Goal: Task Accomplishment & Management: Manage account settings

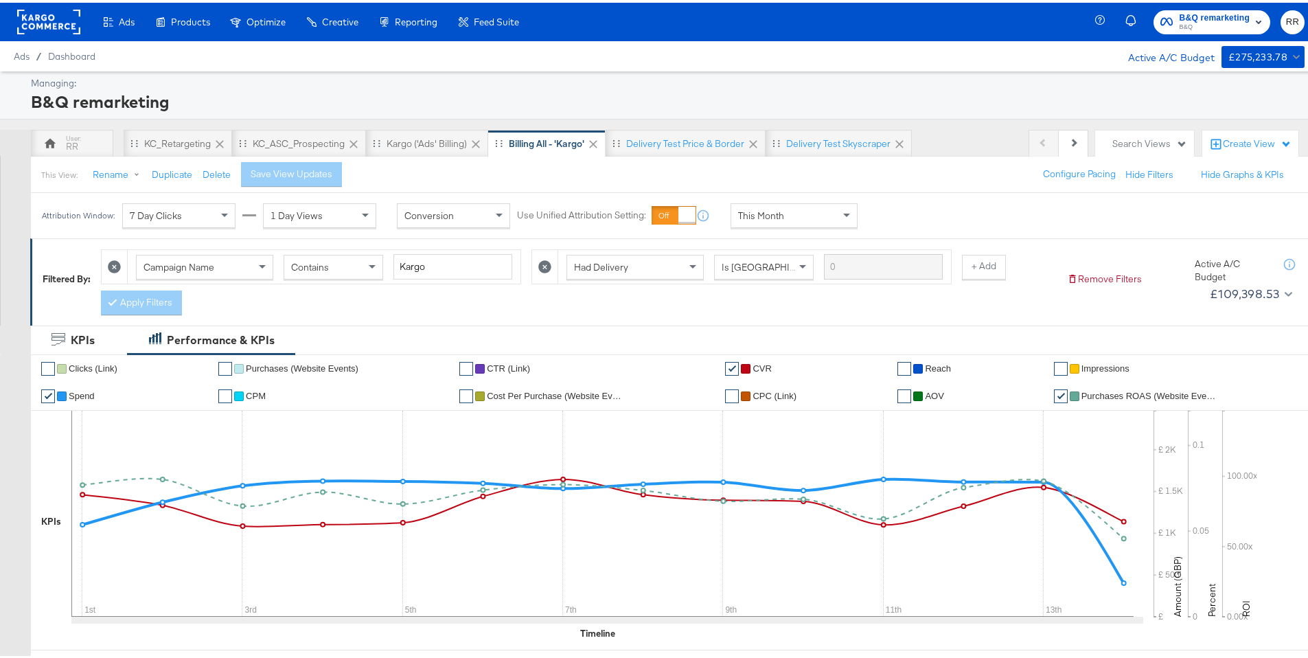
scroll to position [3, 0]
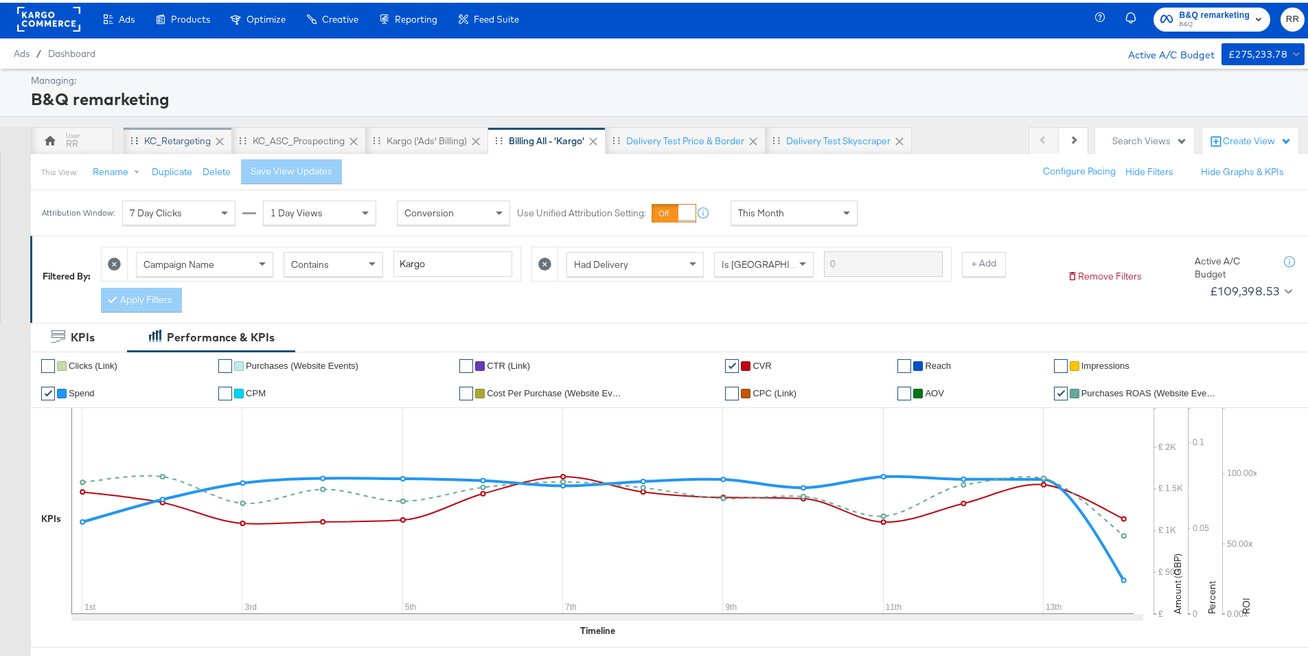
click at [148, 134] on div "KC_Retargeting" at bounding box center [177, 138] width 67 height 13
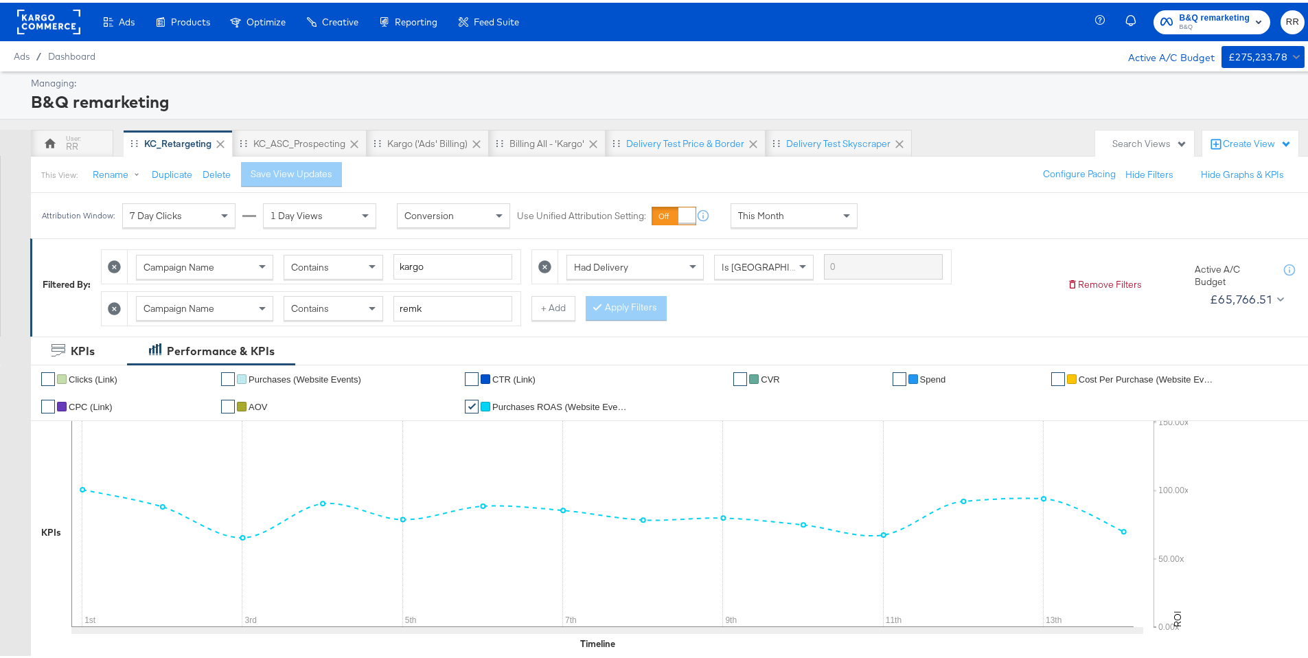
click at [45, 28] on rect at bounding box center [48, 19] width 63 height 25
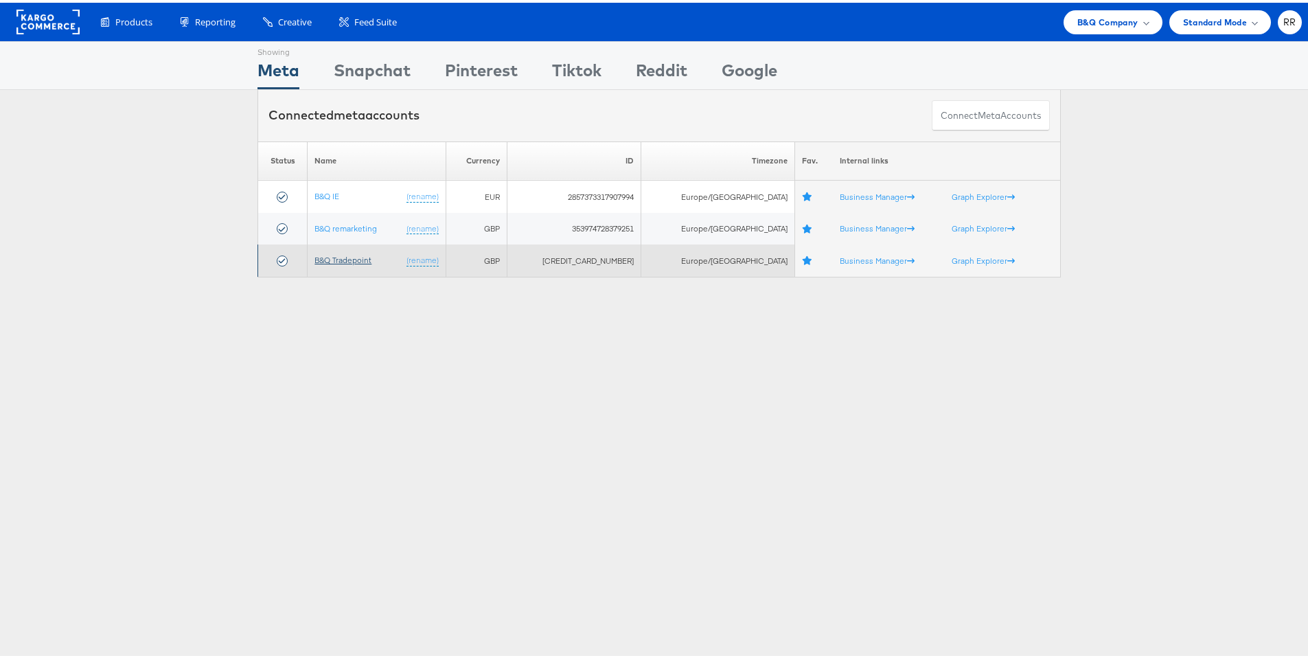
click at [351, 258] on link "B&Q Tradepoint" at bounding box center [343, 257] width 57 height 10
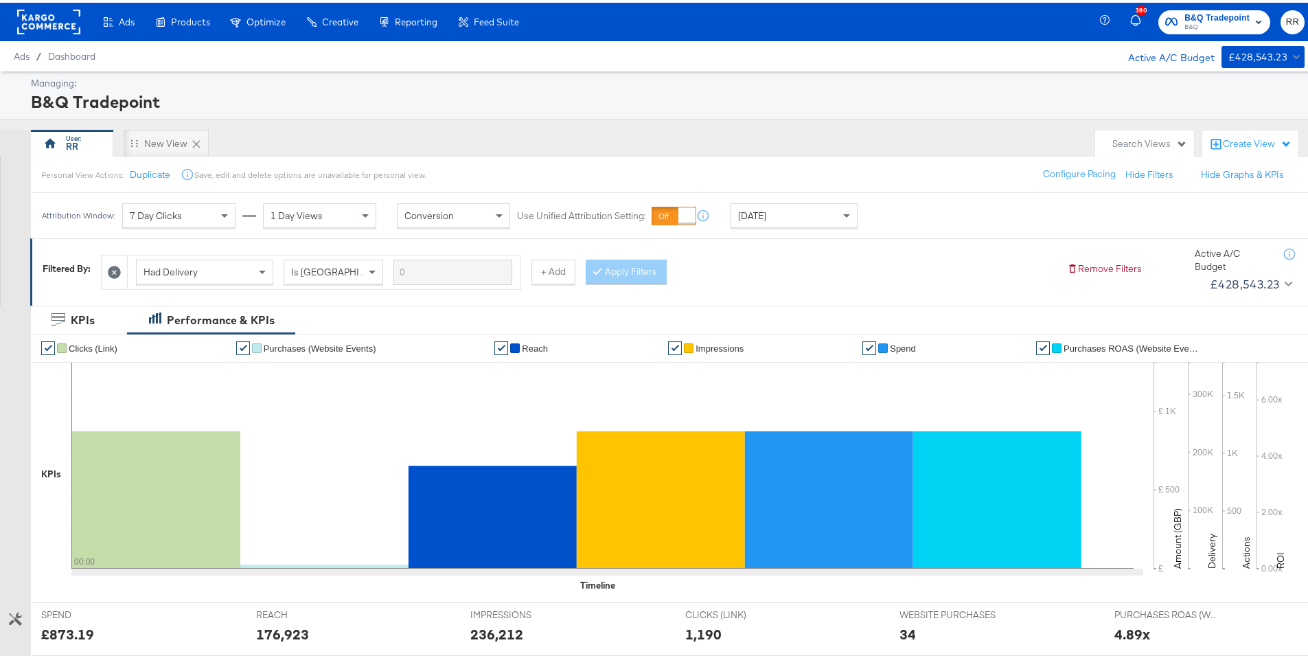
click at [788, 218] on div "Today" at bounding box center [794, 212] width 126 height 23
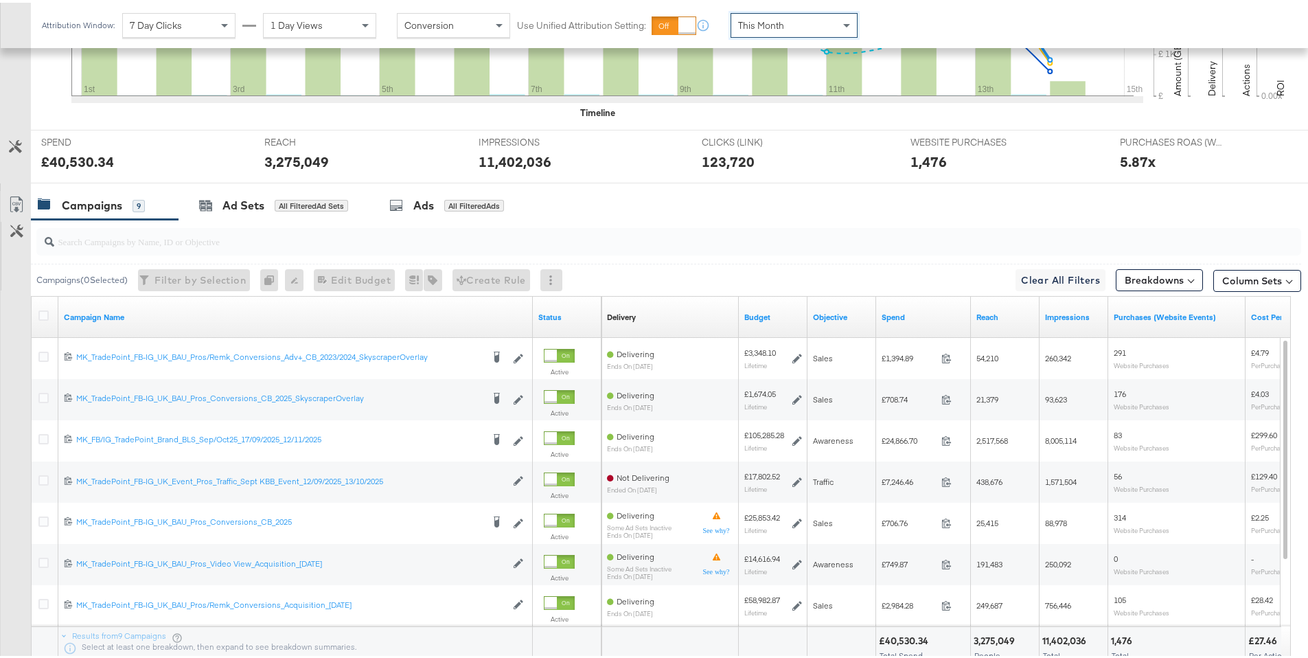
scroll to position [431, 0]
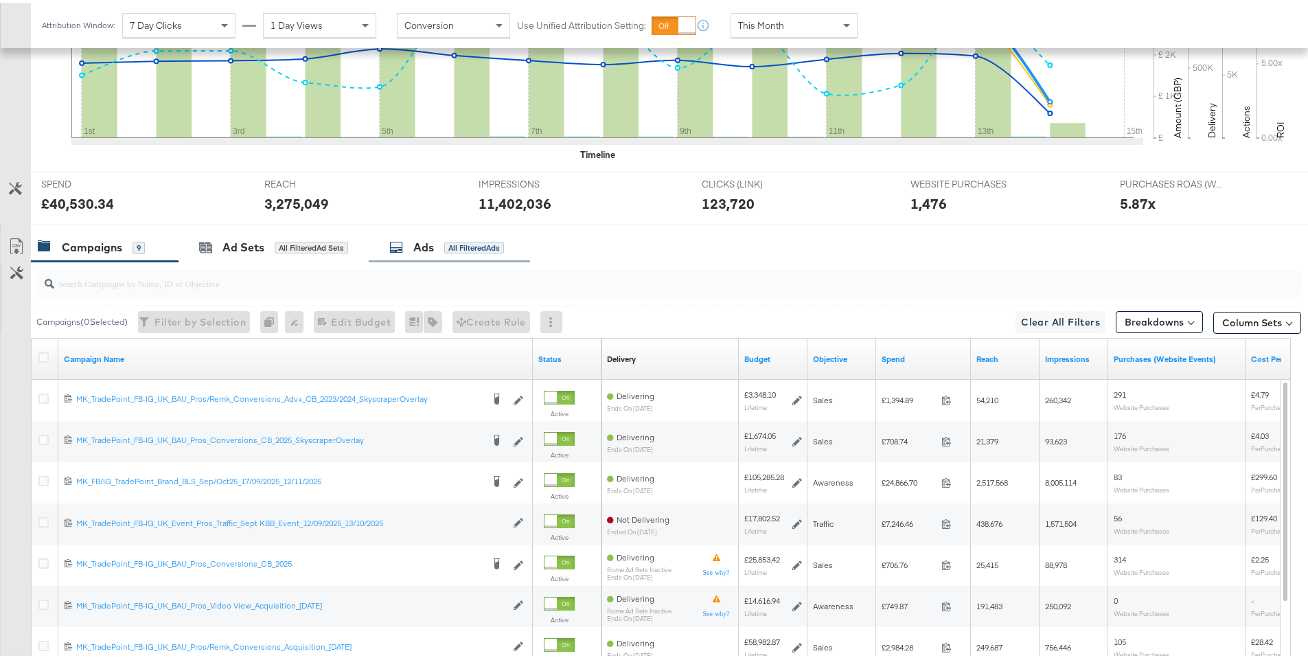
click at [466, 242] on div "All Filtered Ads" at bounding box center [474, 245] width 60 height 12
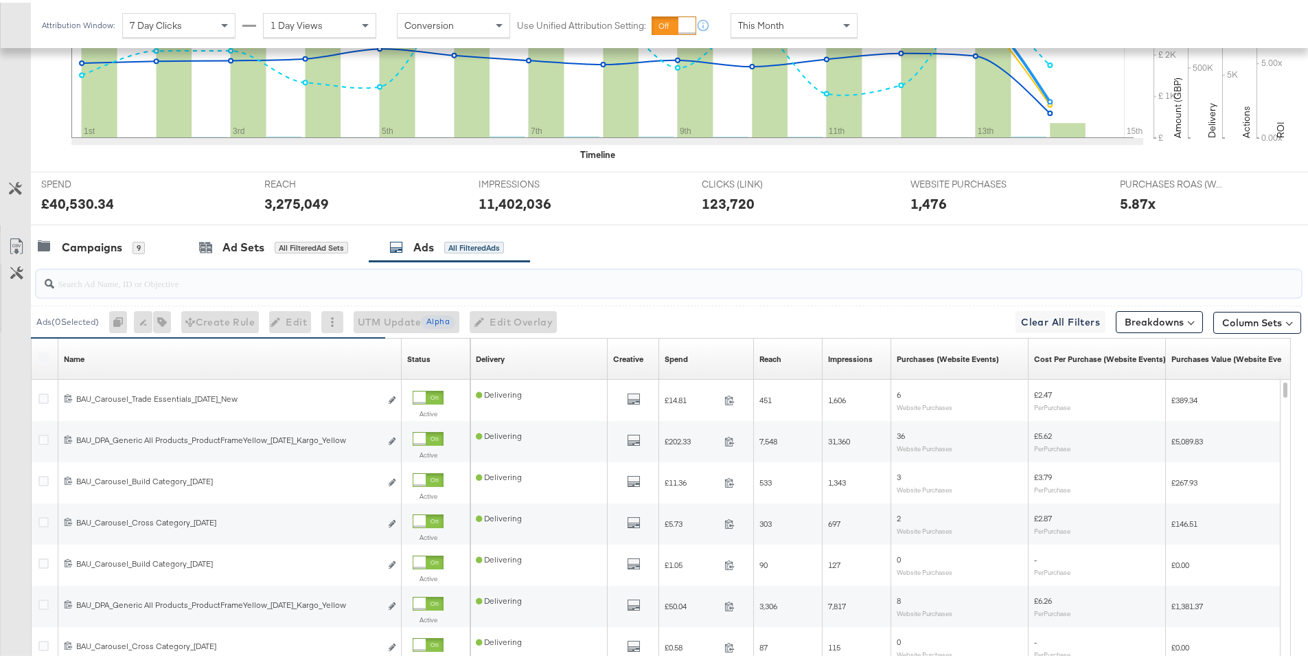
click at [225, 282] on input "search" at bounding box center [619, 275] width 1131 height 27
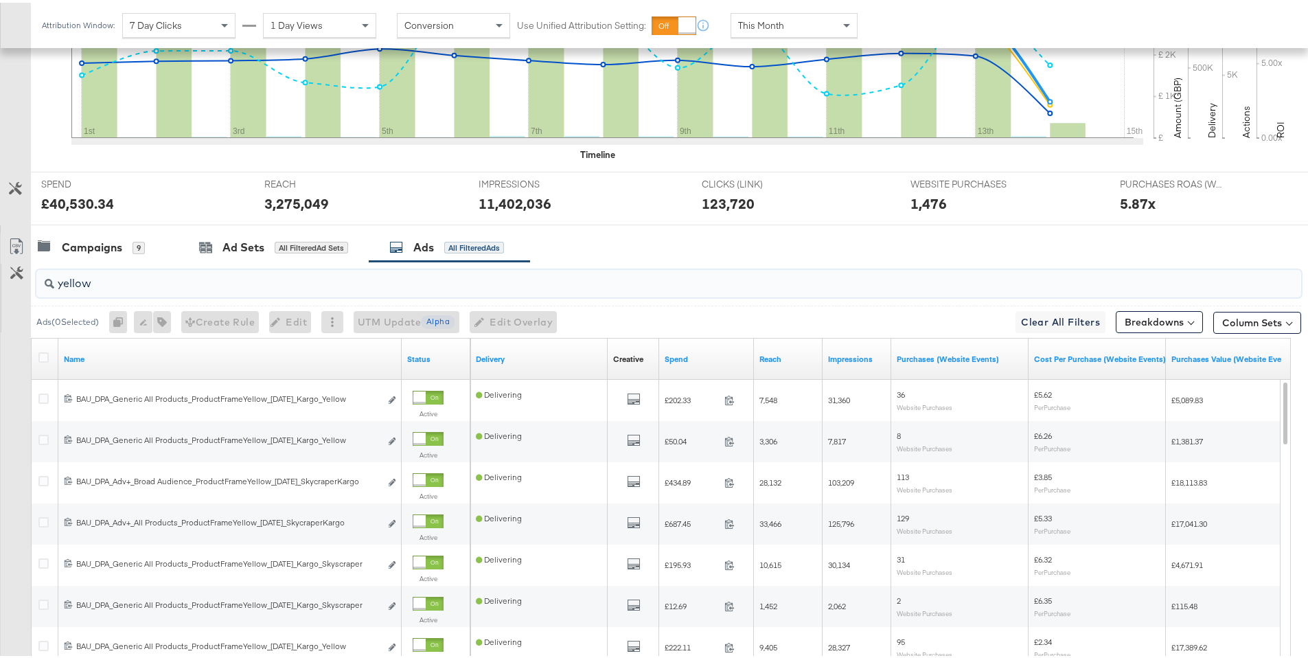
click at [58, 282] on input "yellow" at bounding box center [619, 275] width 1131 height 27
type input "_yellow"
click at [251, 260] on div "_yellow" at bounding box center [666, 281] width 1270 height 44
click at [44, 356] on icon at bounding box center [43, 355] width 10 height 10
click at [0, 0] on input "checkbox" at bounding box center [0, 0] width 0 height 0
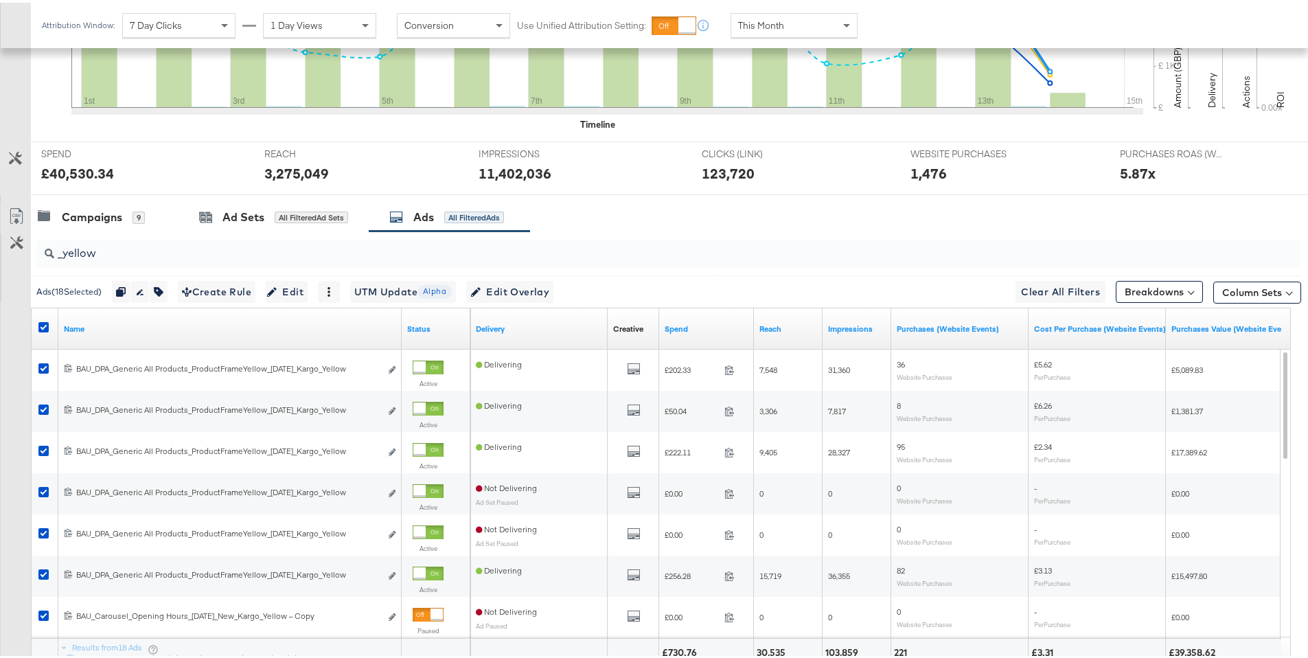
scroll to position [472, 0]
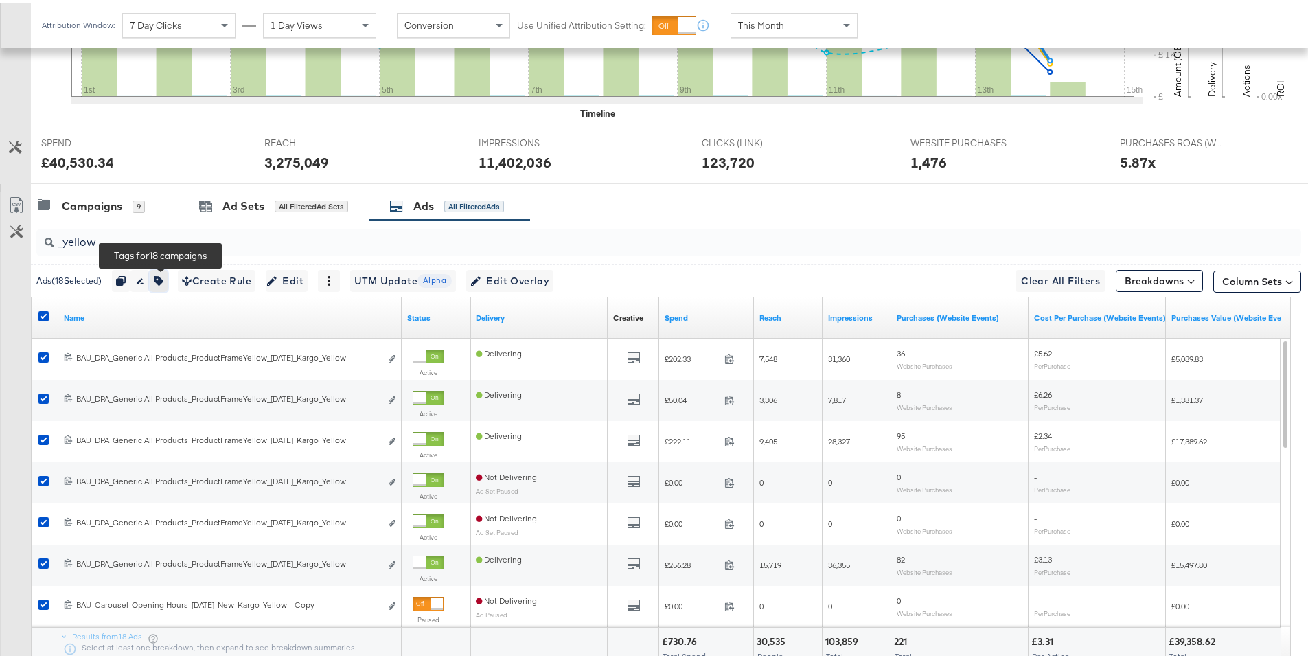
click at [163, 278] on icon "button" at bounding box center [159, 278] width 10 height 10
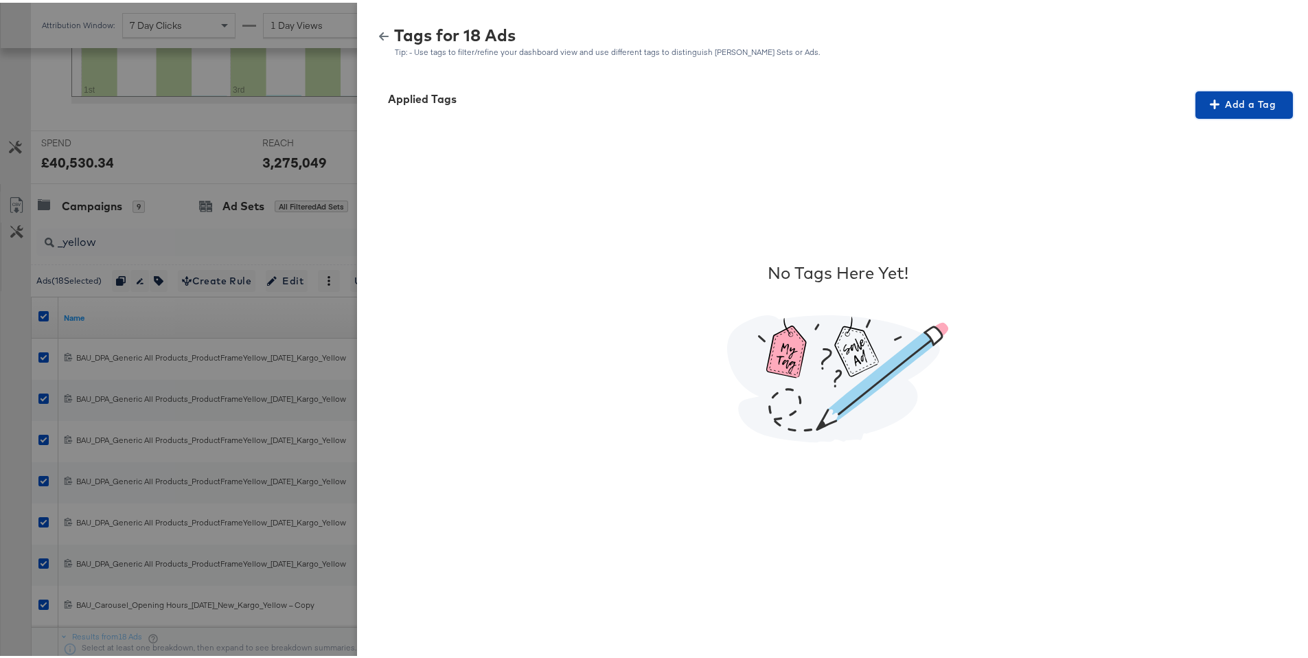
click at [1229, 102] on span "Add a Tag" at bounding box center [1244, 101] width 87 height 17
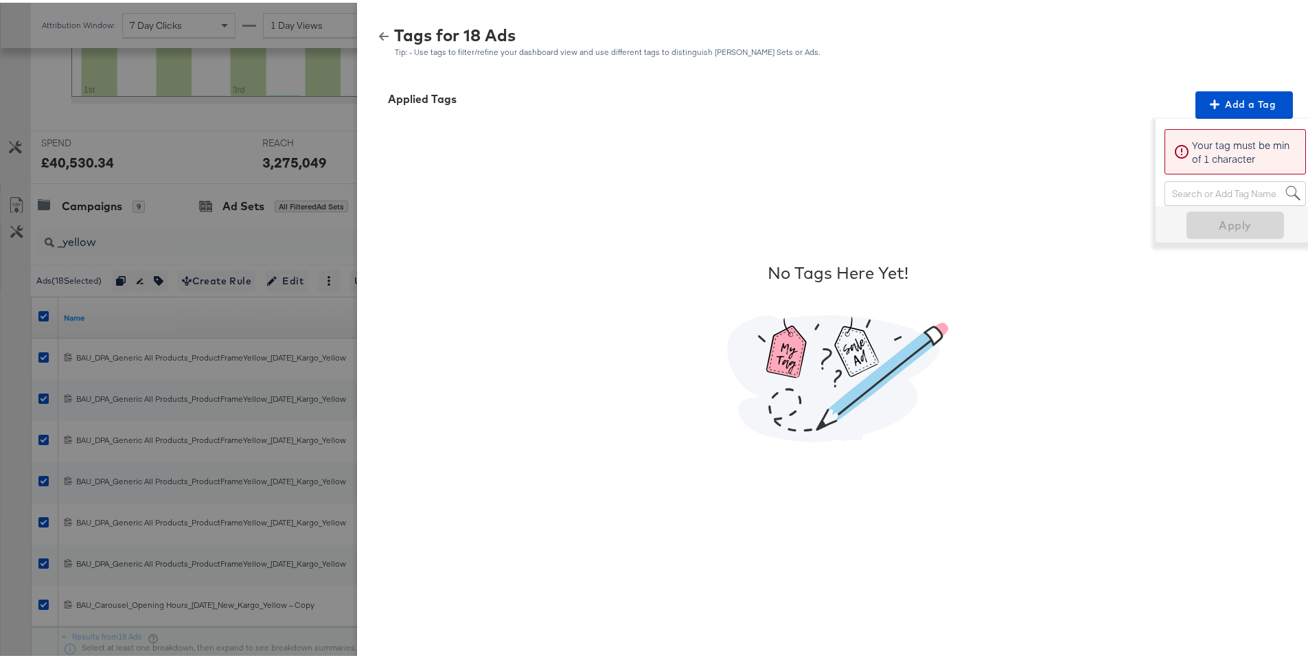
drag, startPoint x: 1185, startPoint y: 201, endPoint x: 1191, endPoint y: 196, distance: 7.4
click at [1185, 201] on div "Search or Add Tag Name" at bounding box center [1235, 190] width 140 height 23
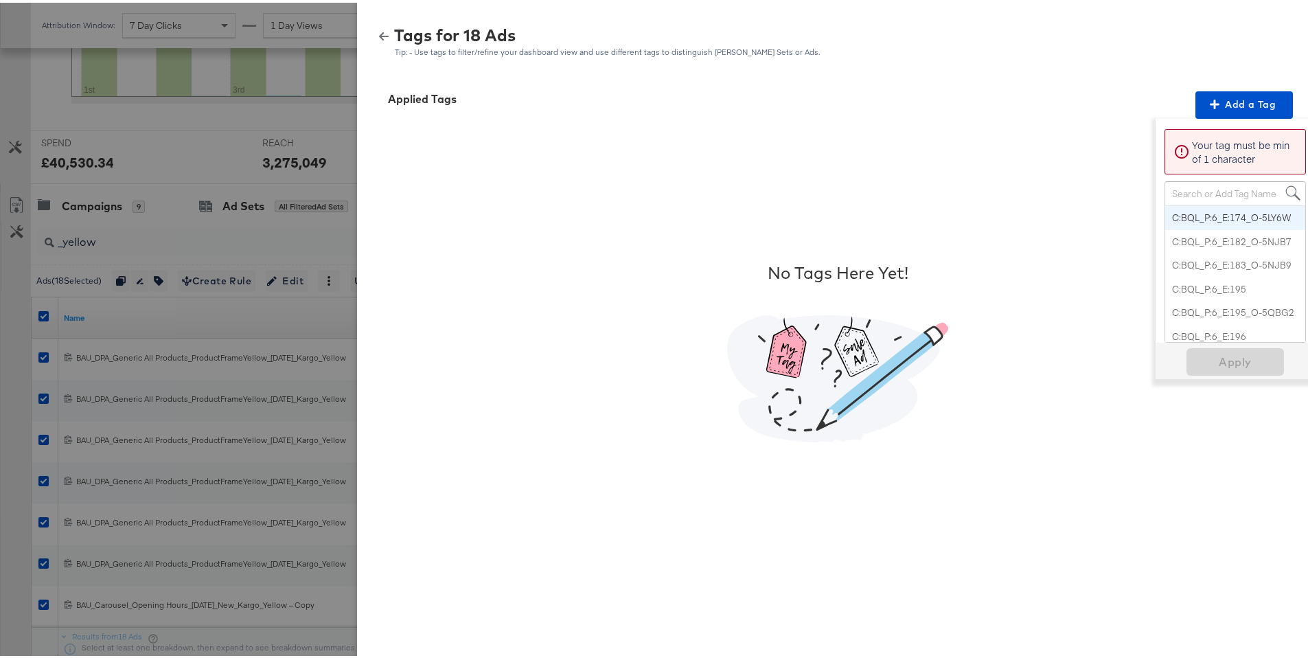
click at [1198, 189] on div "Search or Add Tag Name" at bounding box center [1235, 190] width 140 height 23
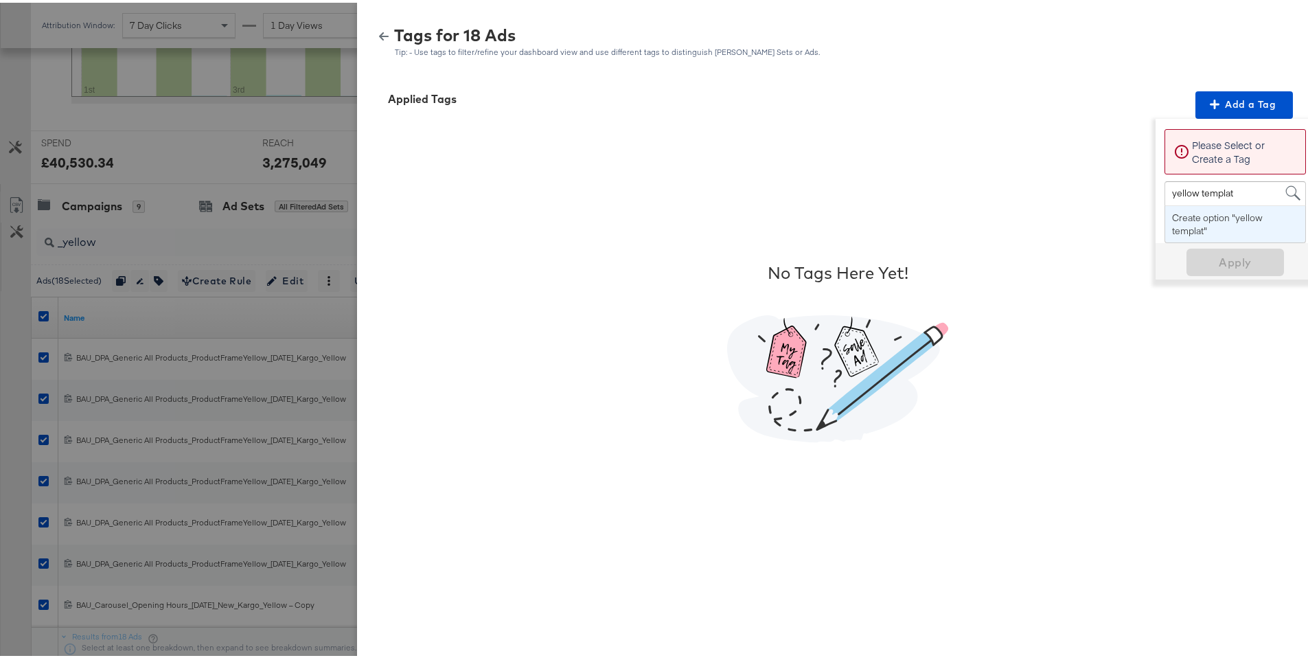
type input "yellow template"
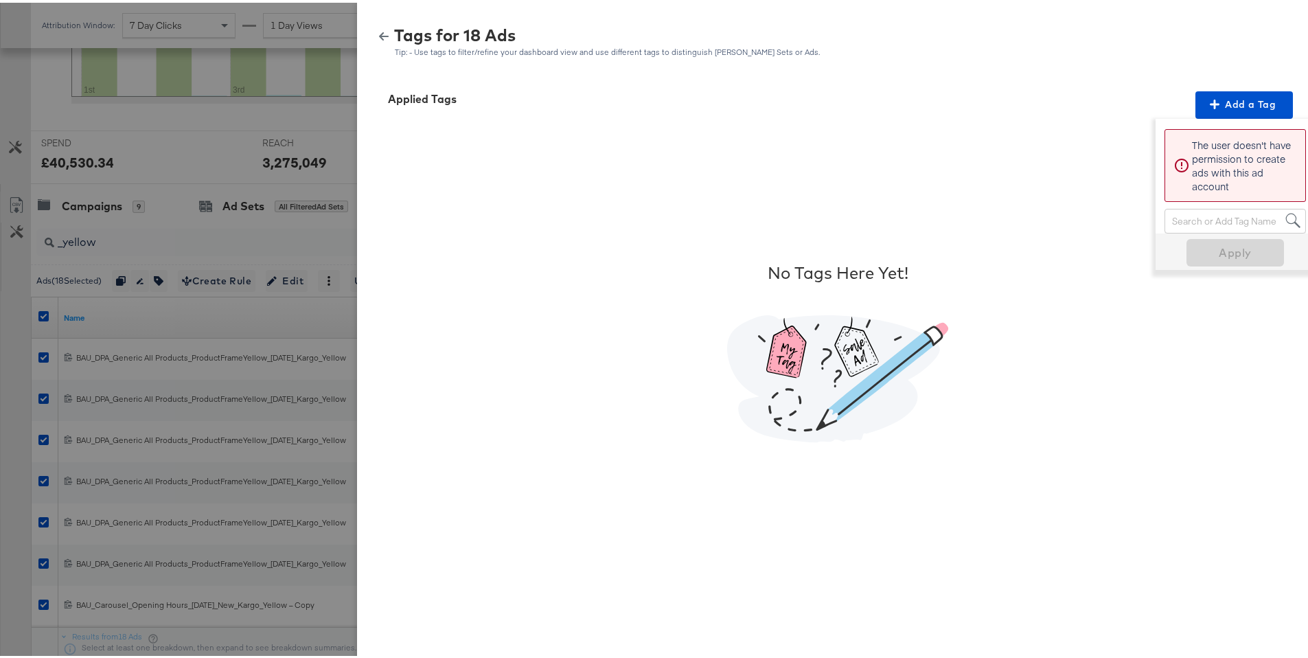
click at [1190, 212] on div "Search or Add Tag Name" at bounding box center [1235, 218] width 140 height 23
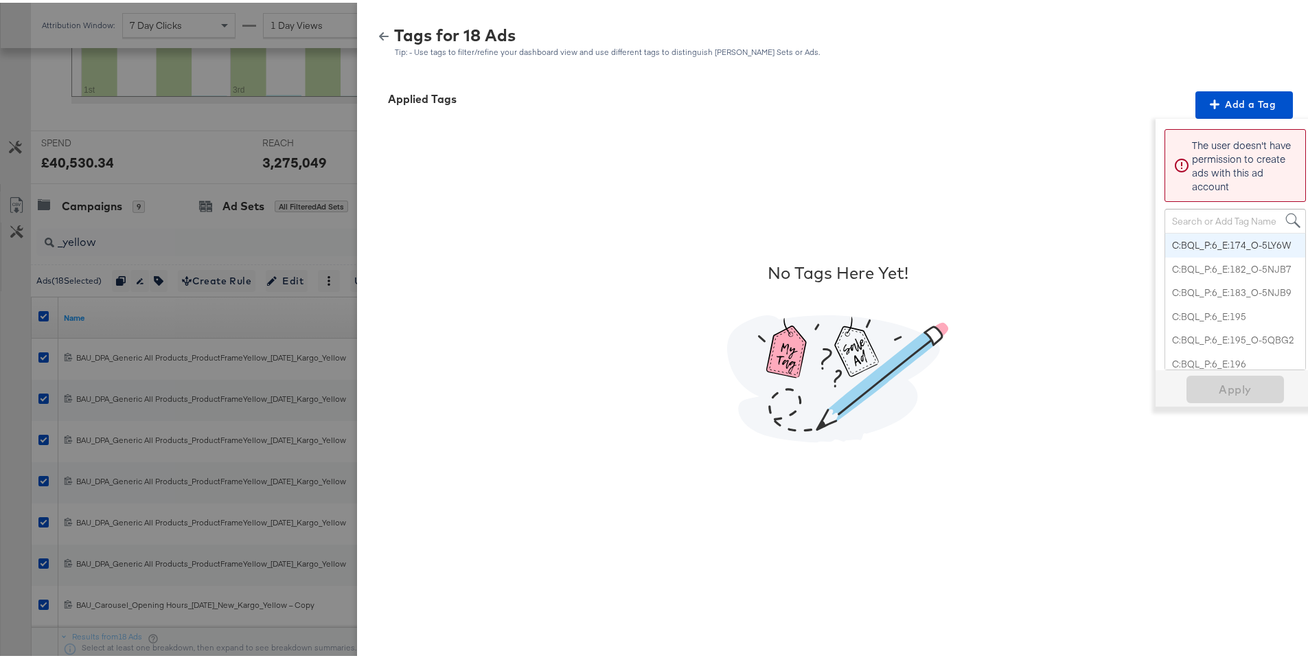
click at [379, 35] on icon "button" at bounding box center [384, 34] width 10 height 10
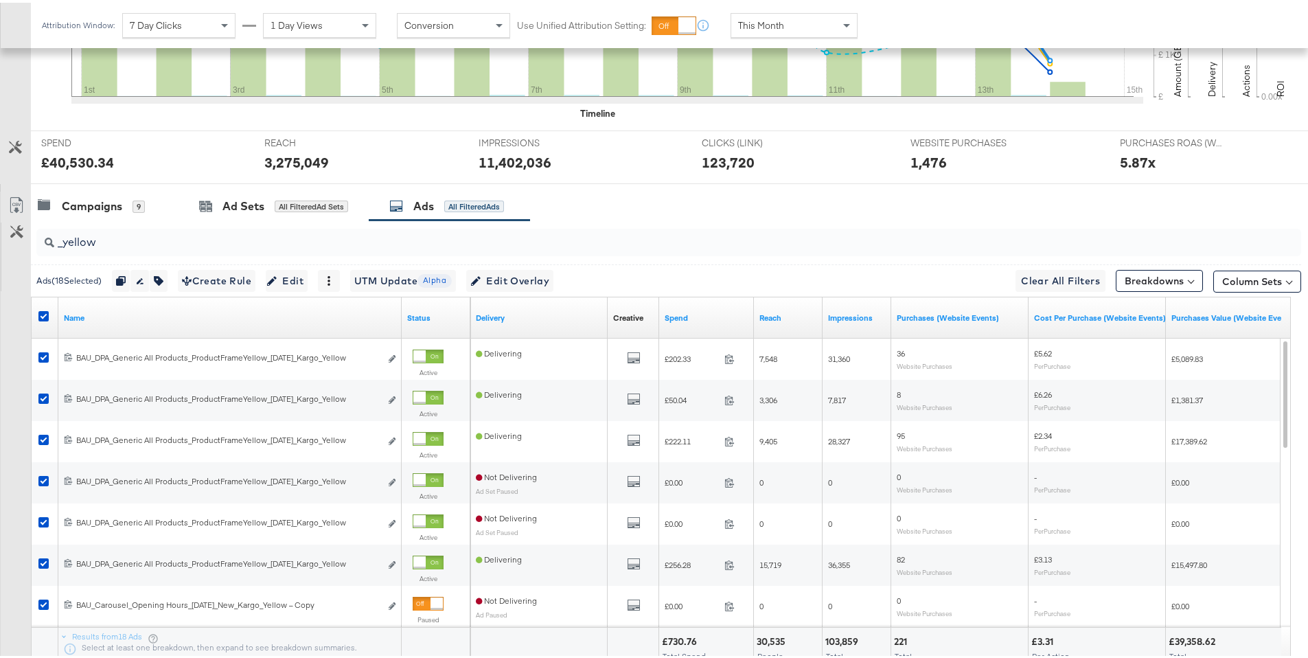
scroll to position [0, 0]
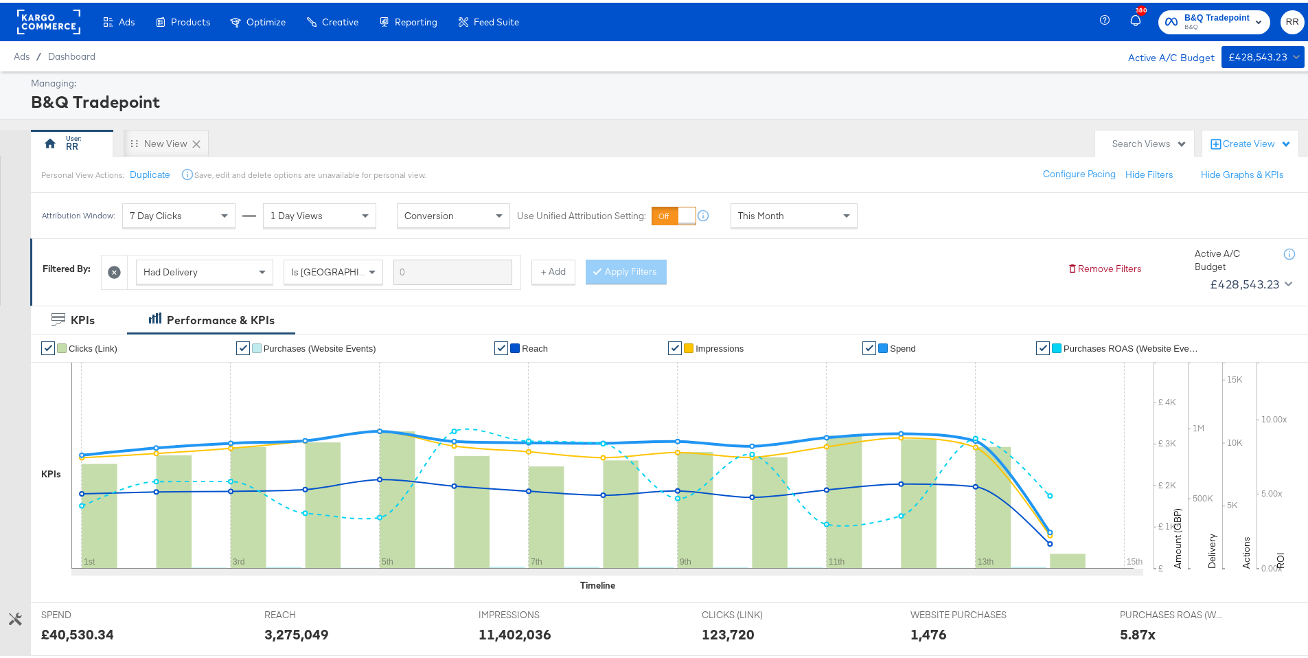
click at [47, 18] on rect at bounding box center [48, 19] width 63 height 25
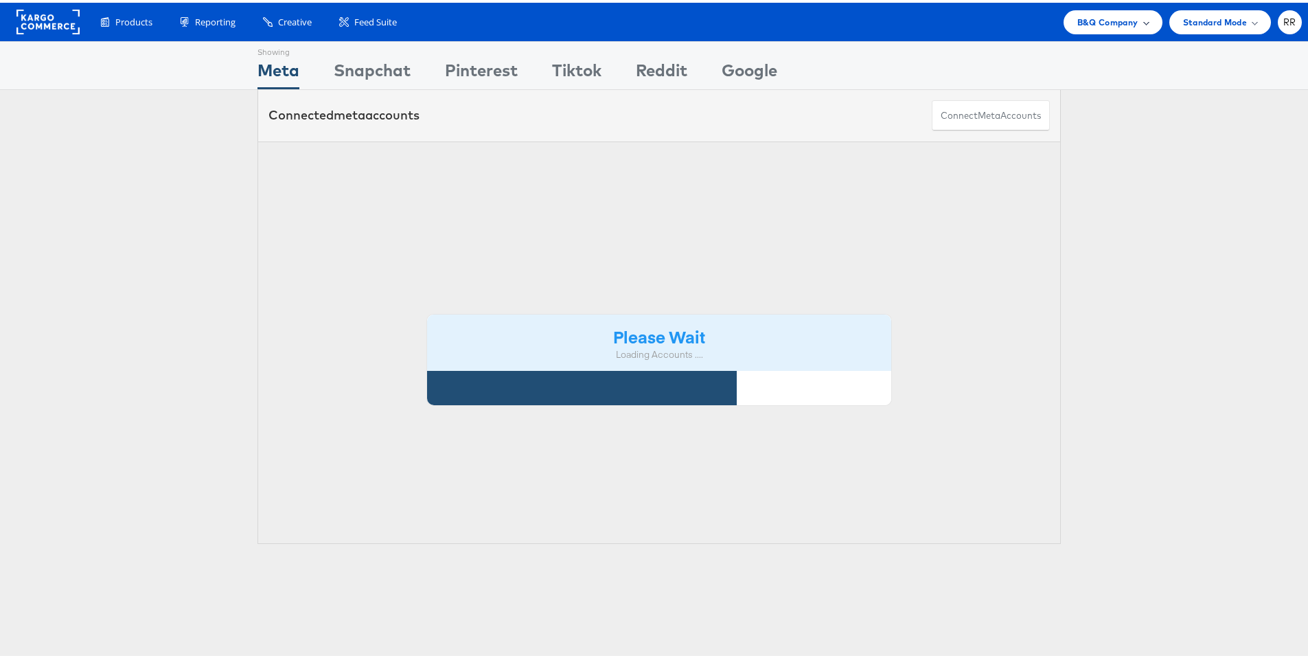
click at [1108, 27] on div "B&Q Company" at bounding box center [1113, 20] width 99 height 24
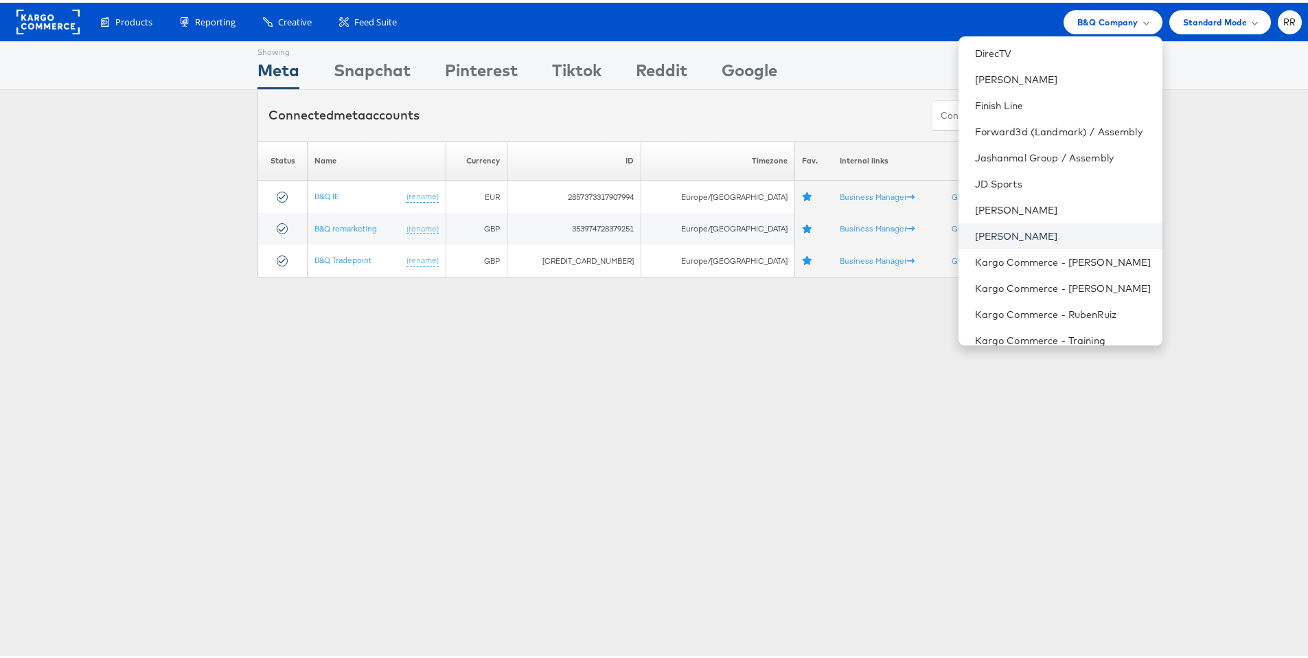
scroll to position [189, 0]
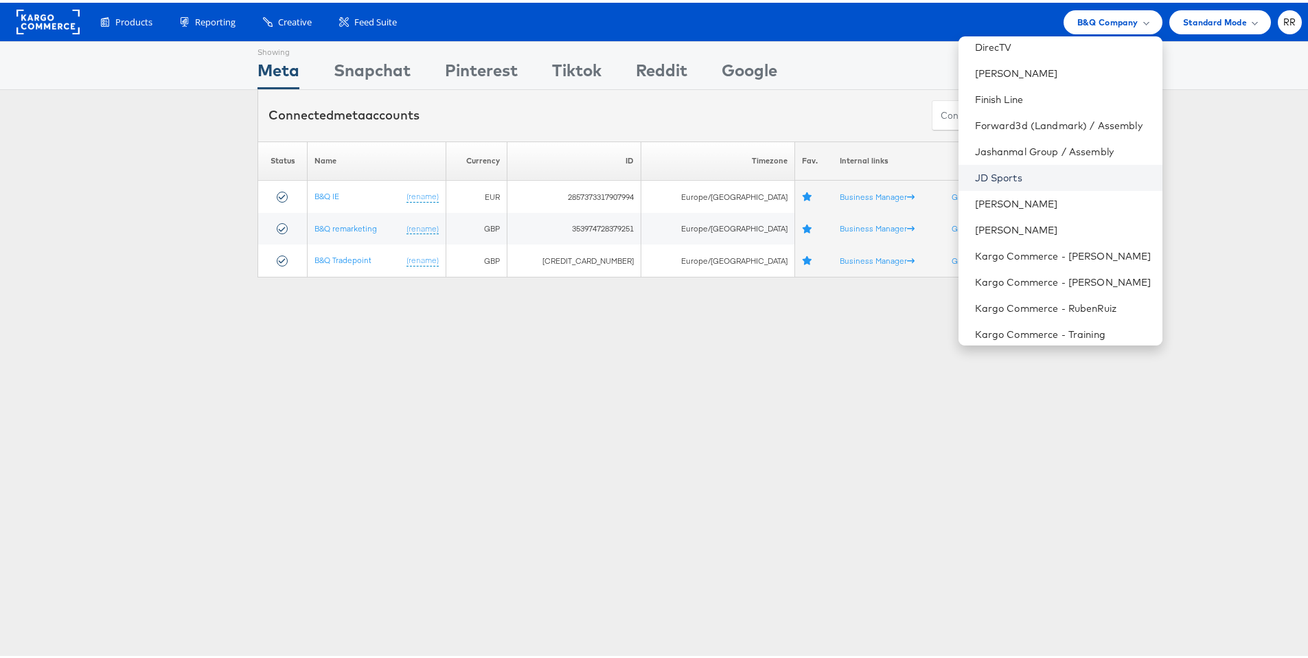
click at [1032, 177] on link "JD Sports" at bounding box center [1063, 175] width 176 height 14
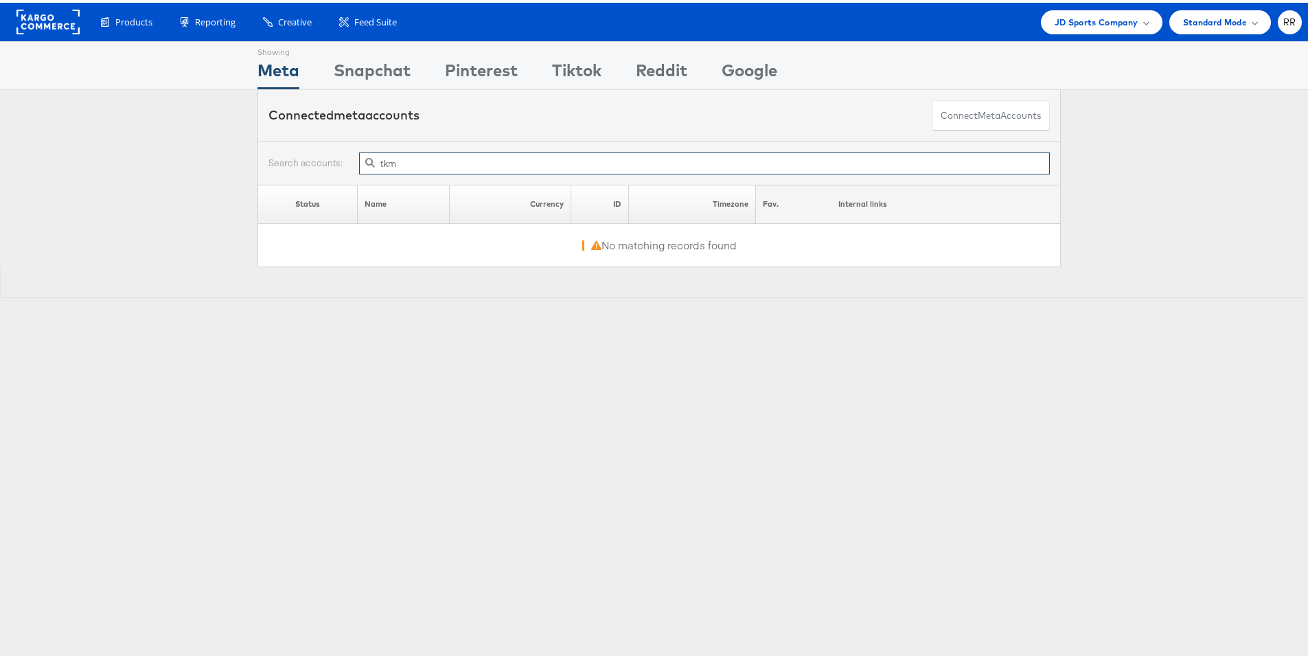
type input "tkm"
click at [269, 84] on div "Meta" at bounding box center [279, 71] width 42 height 31
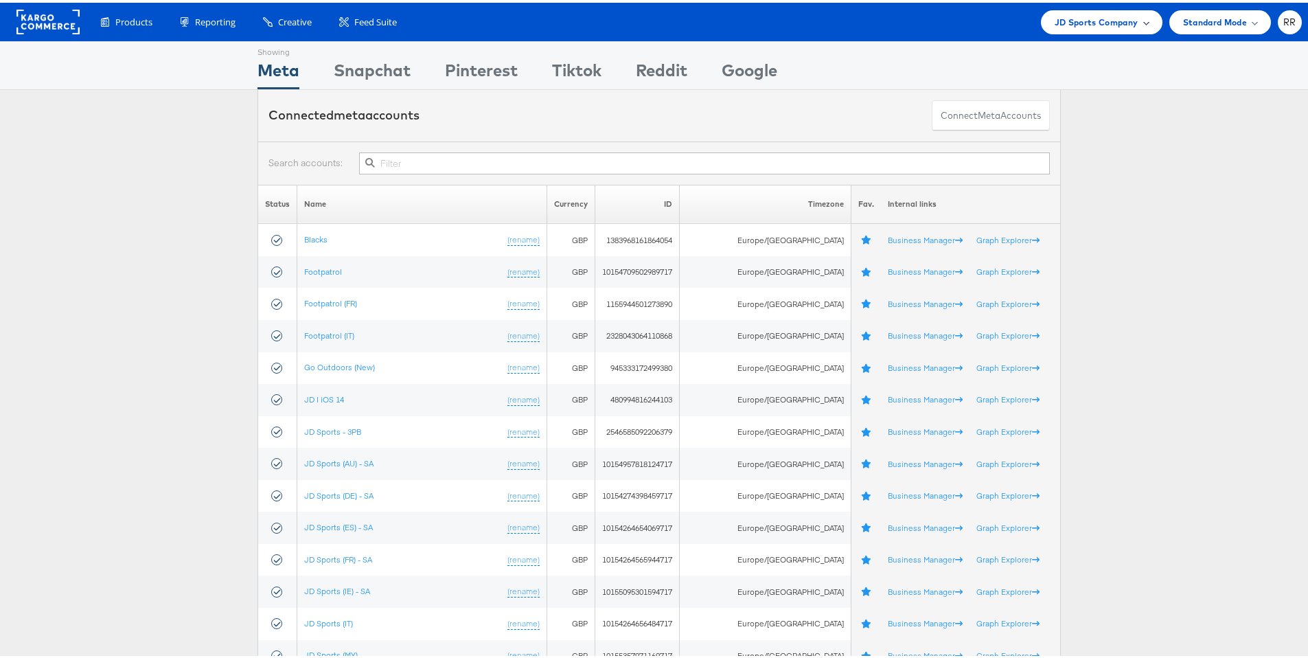
click at [1071, 21] on span "JD Sports Company" at bounding box center [1097, 19] width 84 height 14
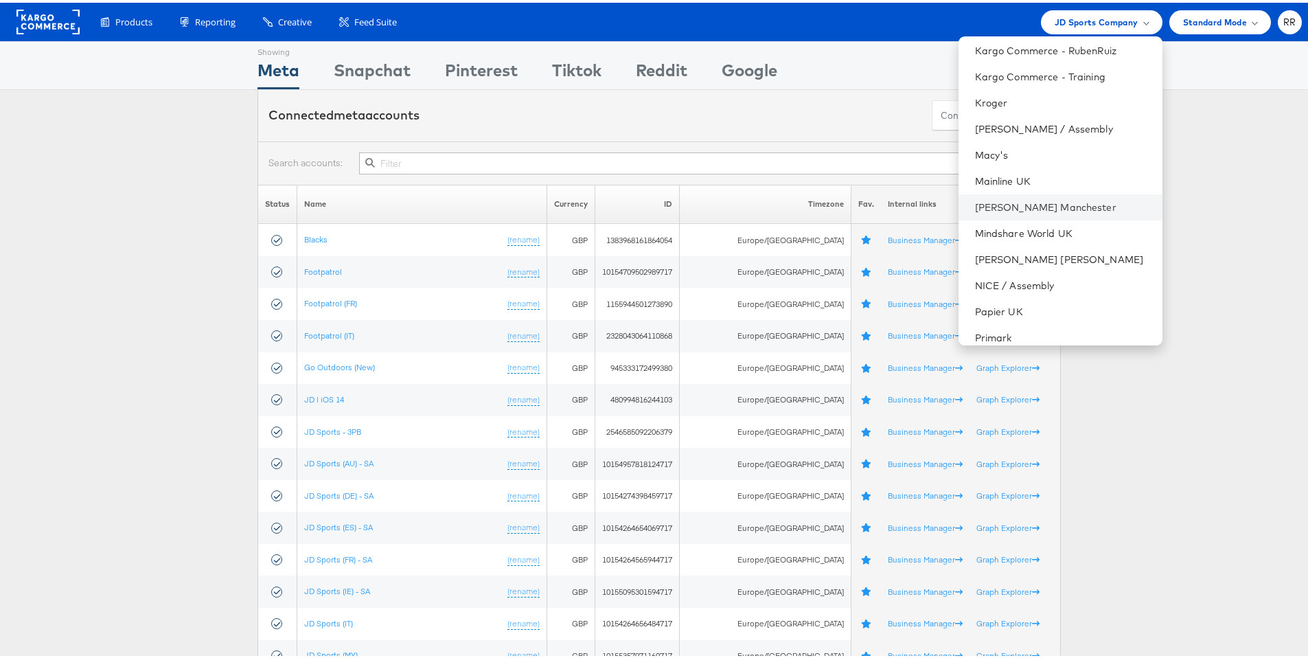
scroll to position [447, 0]
click at [1094, 208] on link "[PERSON_NAME] Manchester" at bounding box center [1063, 204] width 176 height 14
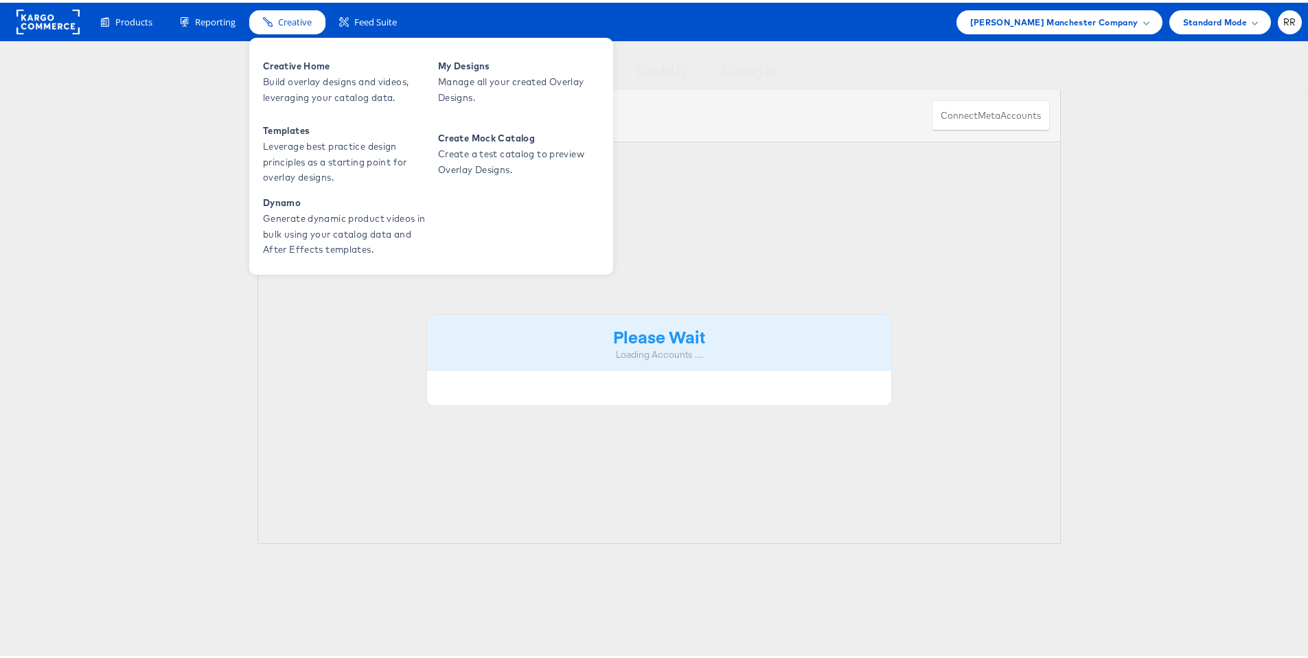
click at [265, 16] on icon at bounding box center [268, 19] width 10 height 10
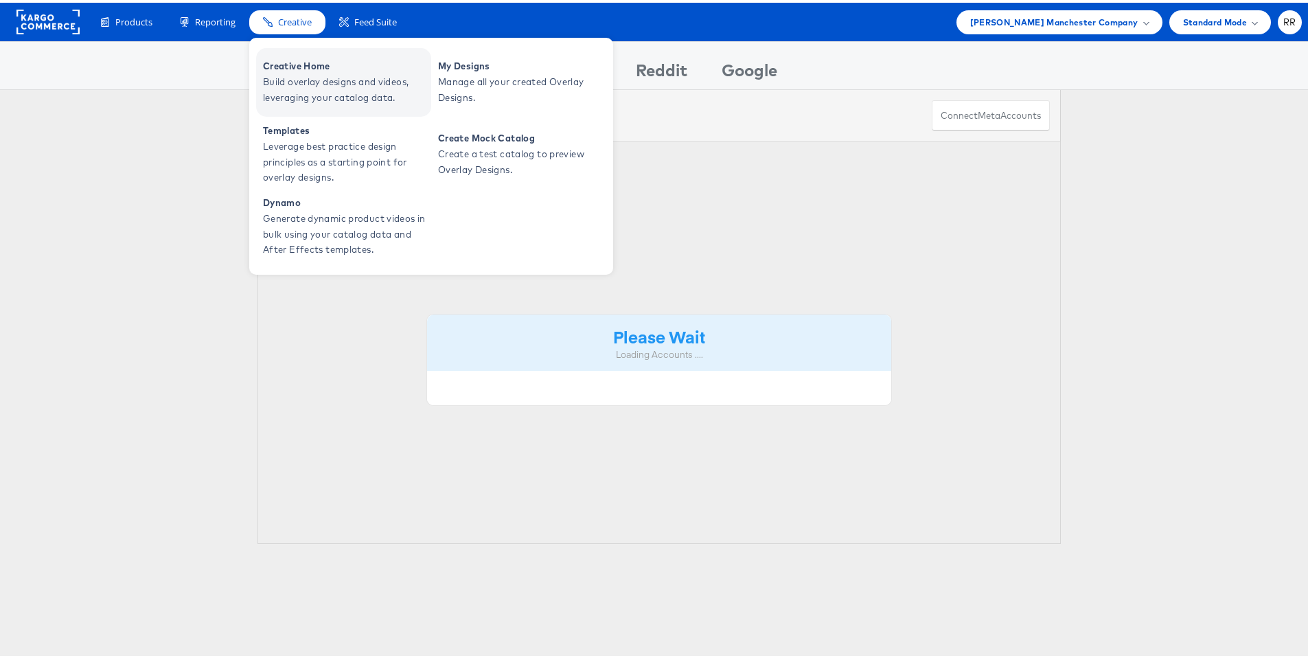
click at [318, 84] on span "Build overlay designs and videos, leveraging your catalog data." at bounding box center [345, 87] width 165 height 32
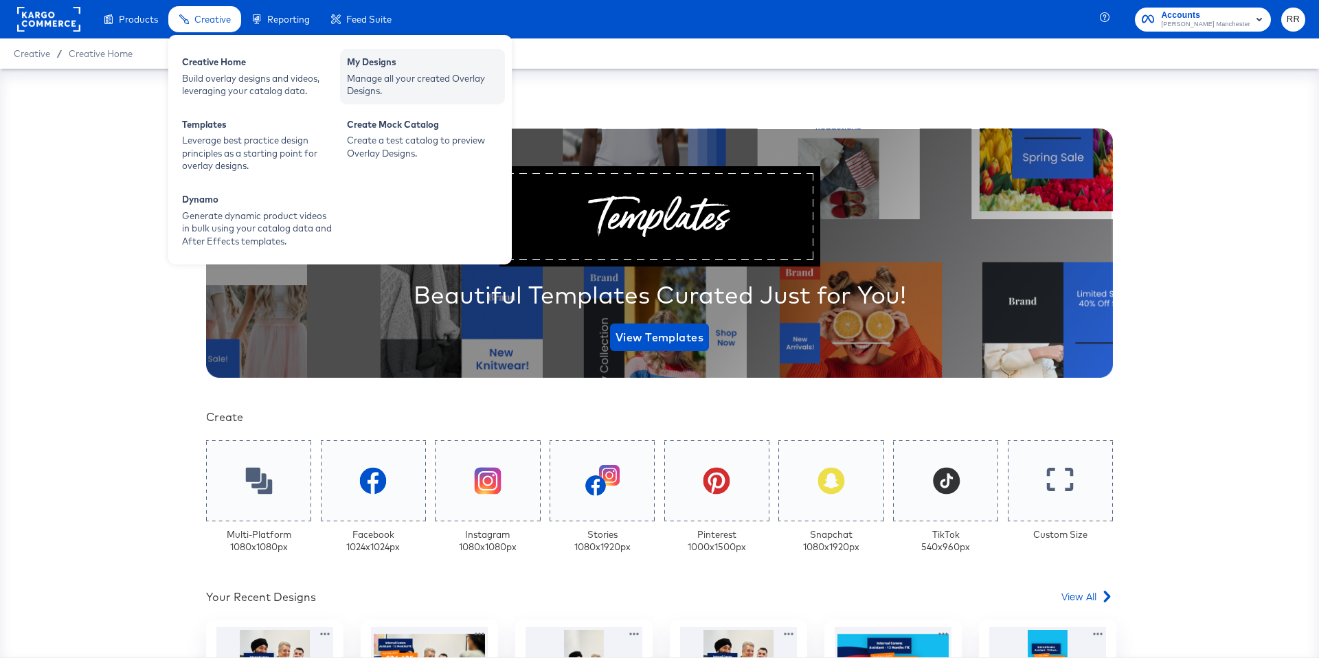
click at [421, 77] on div "Manage all your created Overlay Designs." at bounding box center [422, 84] width 151 height 25
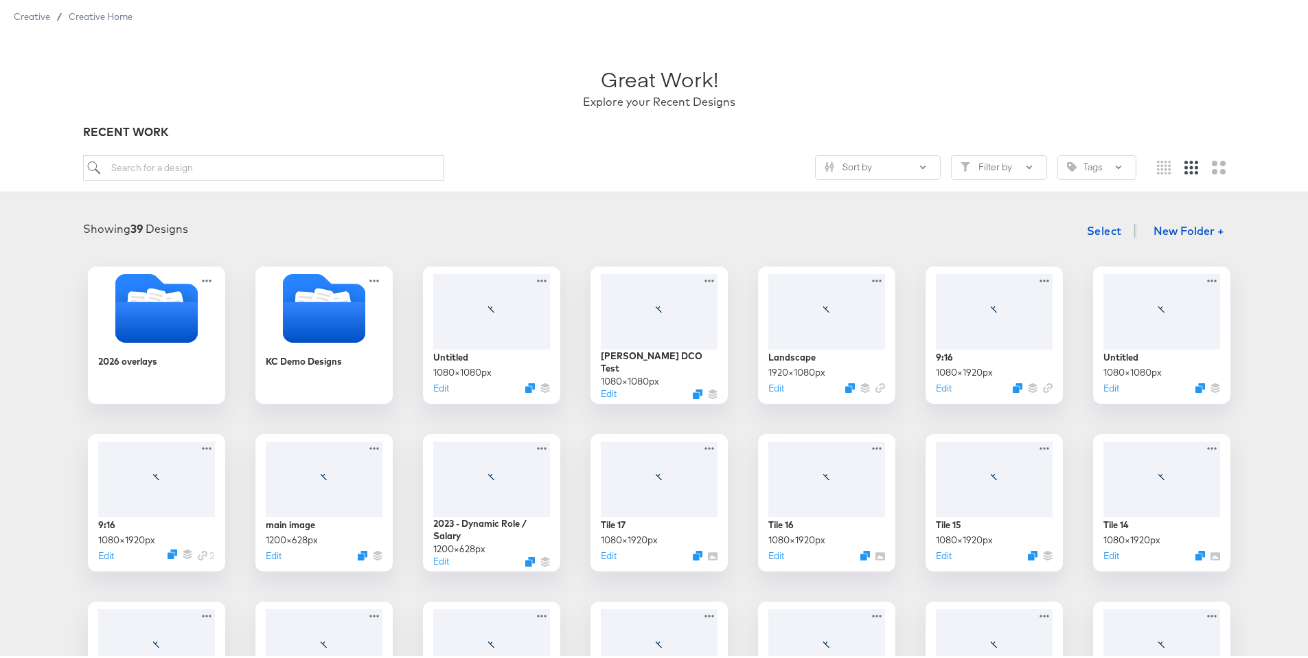
scroll to position [123, 0]
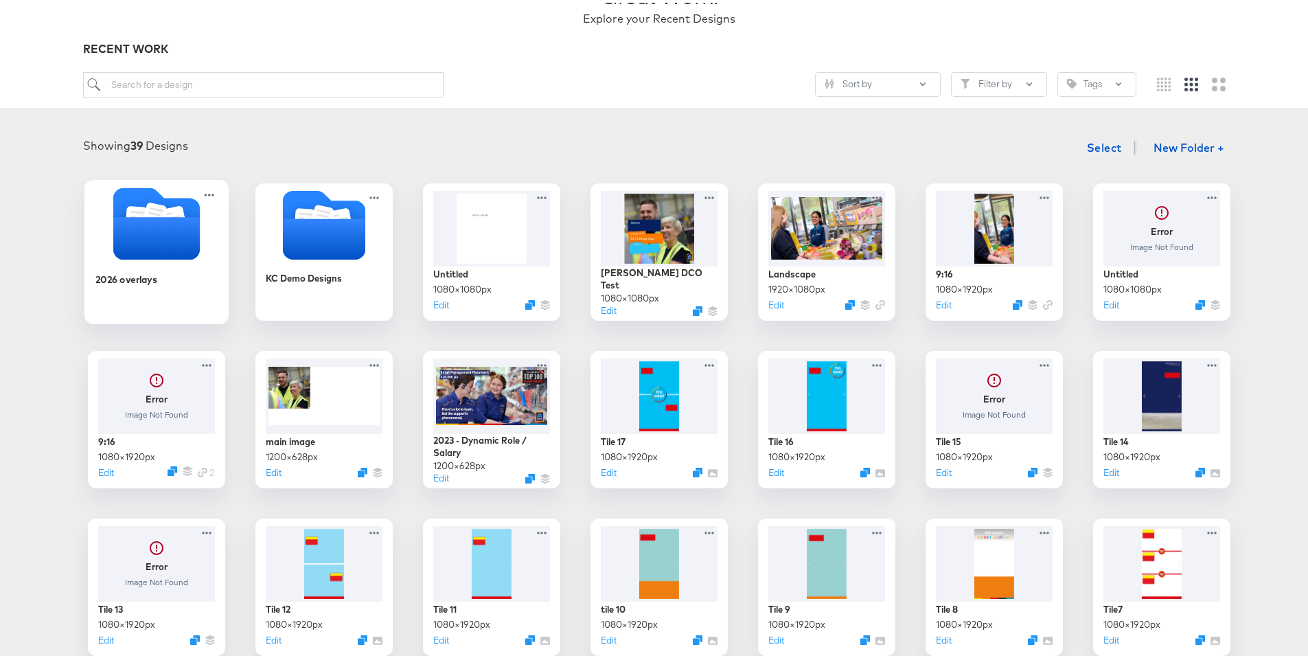
click at [187, 230] on icon "Folder" at bounding box center [156, 235] width 87 height 43
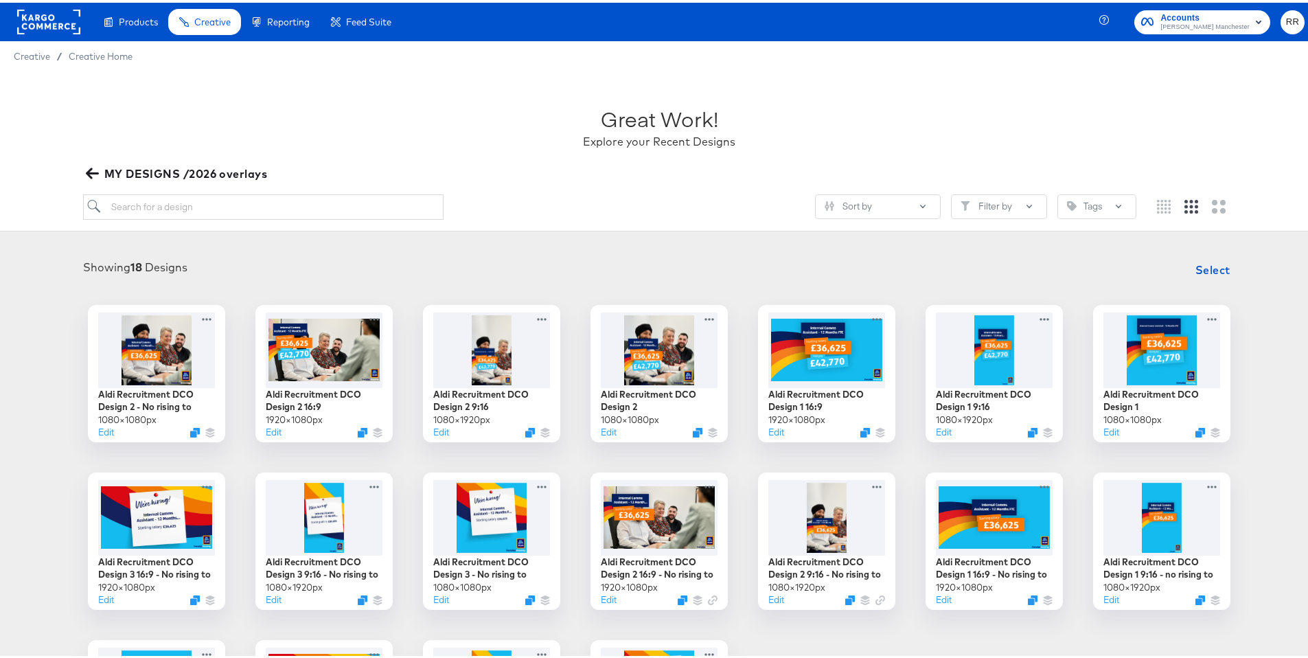
click at [45, 23] on rect at bounding box center [48, 19] width 63 height 25
